Goal: Information Seeking & Learning: Learn about a topic

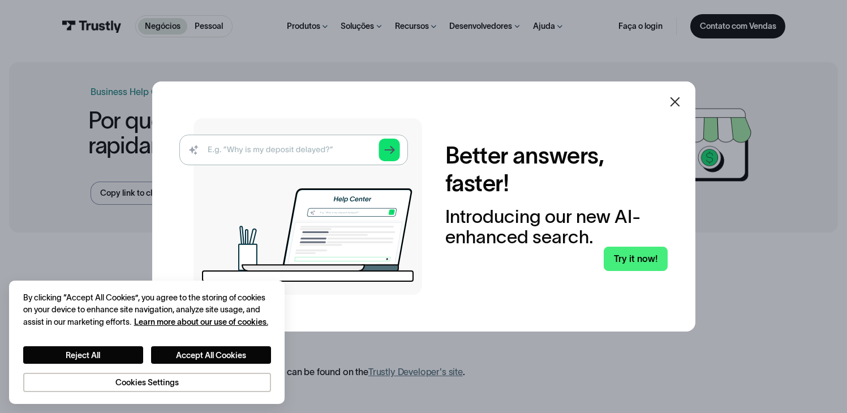
click at [679, 101] on icon at bounding box center [675, 102] width 10 height 10
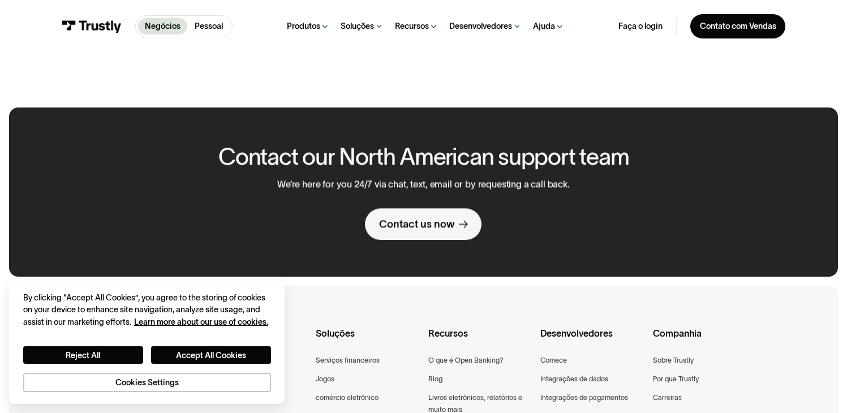
scroll to position [437, 0]
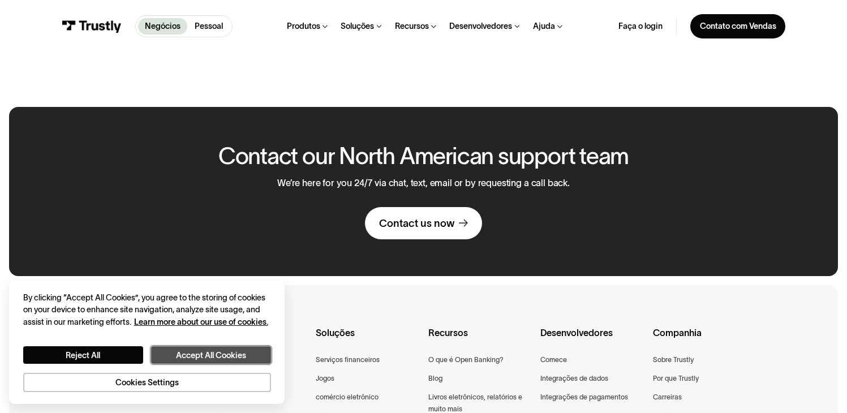
click at [208, 346] on button "Accept All Cookies" at bounding box center [211, 354] width 120 height 17
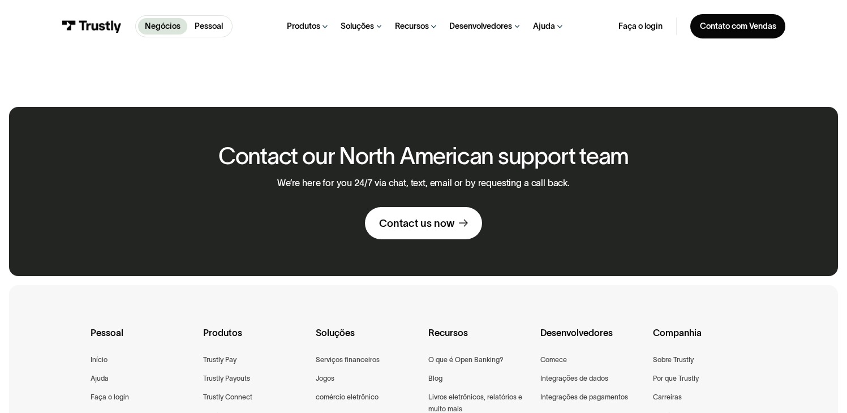
click at [208, 352] on button "Accept All Cookies" at bounding box center [211, 354] width 120 height 17
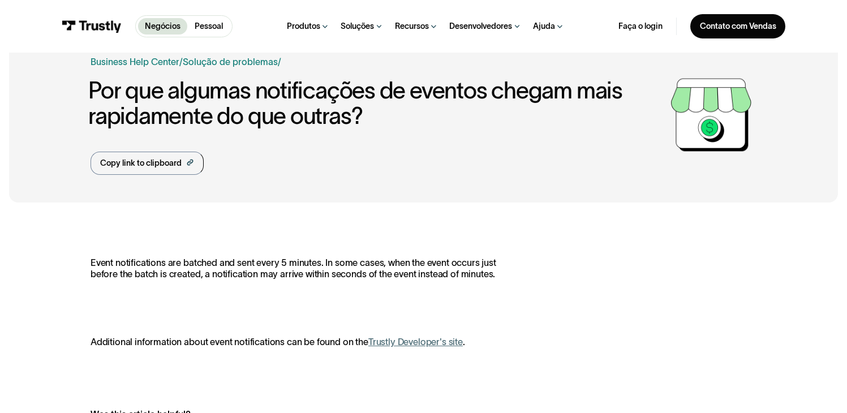
scroll to position [0, 0]
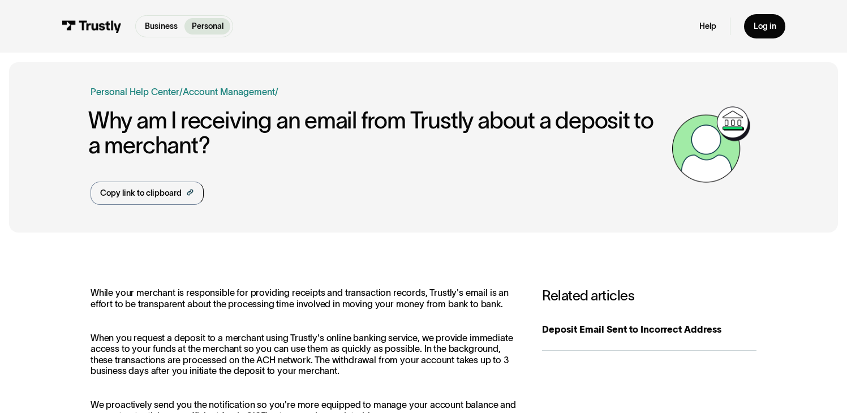
click at [445, 240] on div "Business Help Center Personal Help Center / Personal Business Account Managemen…" at bounding box center [423, 409] width 847 height 695
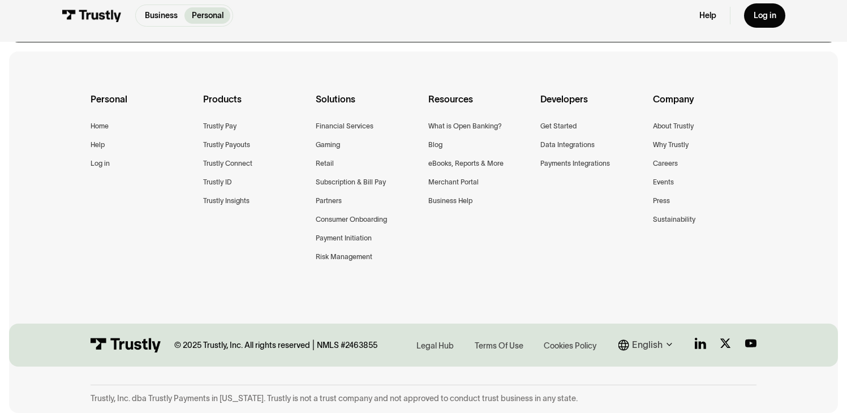
scroll to position [719, 0]
